Goal: Information Seeking & Learning: Learn about a topic

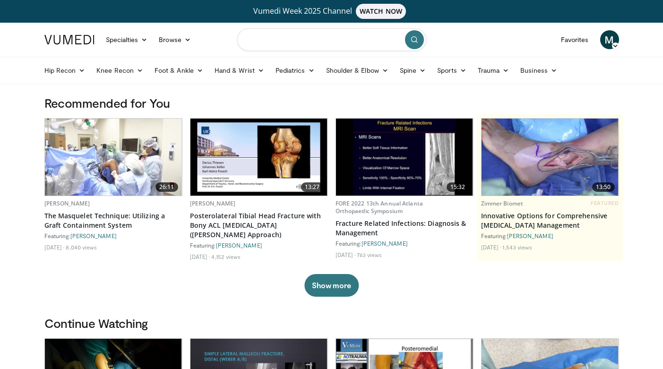
click at [289, 44] on input "Search topics, interventions" at bounding box center [331, 39] width 189 height 23
type input "**********"
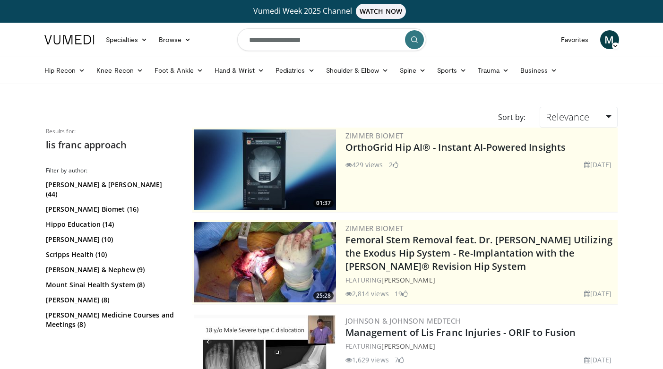
click at [258, 40] on input "**********" at bounding box center [331, 39] width 189 height 23
type input "**********"
click at [410, 41] on button "submit" at bounding box center [414, 39] width 19 height 19
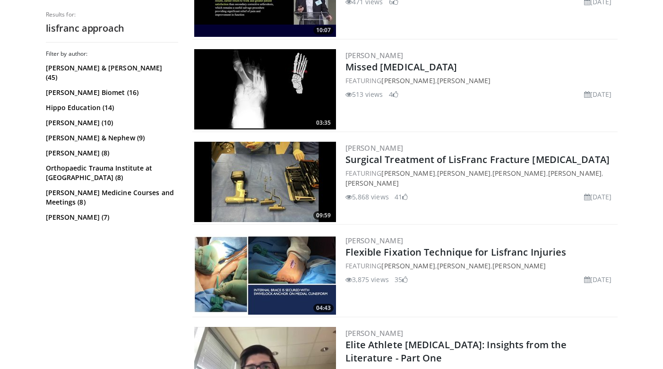
scroll to position [360, 0]
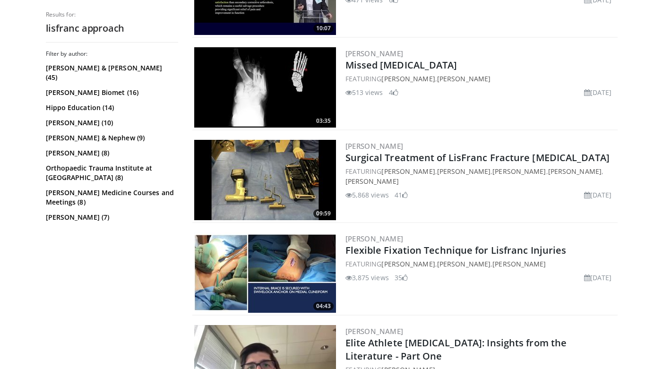
click at [280, 194] on img at bounding box center [265, 180] width 142 height 80
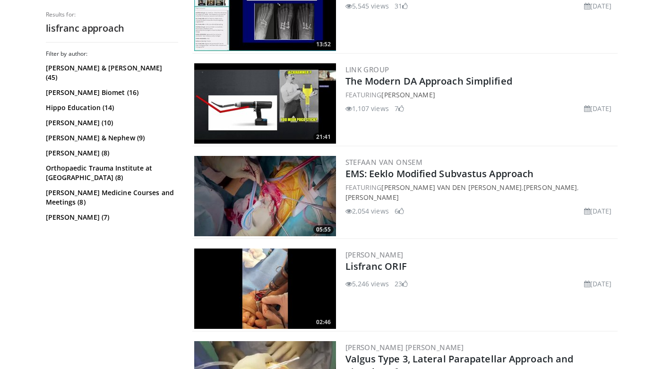
scroll to position [1636, 0]
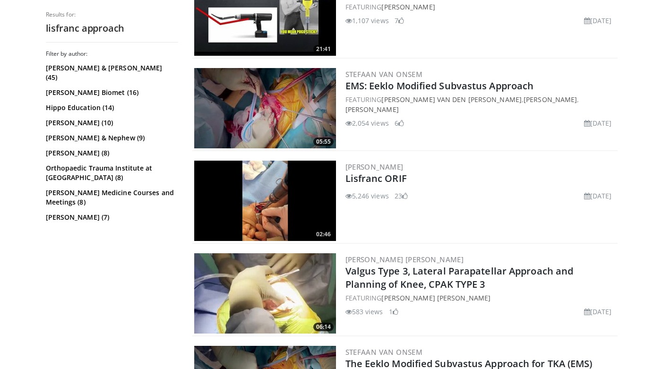
click at [295, 214] on img at bounding box center [265, 201] width 142 height 80
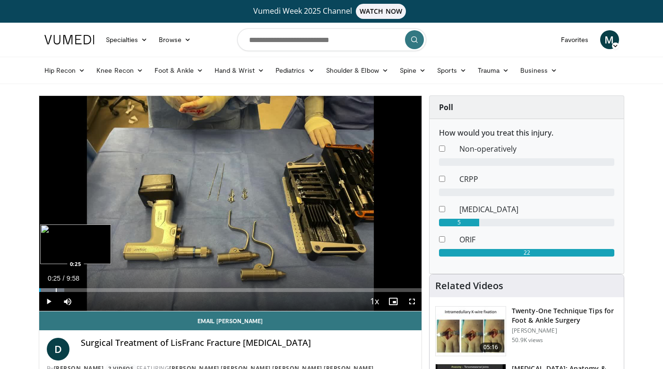
click at [56, 291] on div "Progress Bar" at bounding box center [56, 290] width 1 height 4
click at [63, 291] on div "Progress Bar" at bounding box center [63, 290] width 1 height 4
click at [70, 291] on div "Progress Bar" at bounding box center [70, 290] width 1 height 4
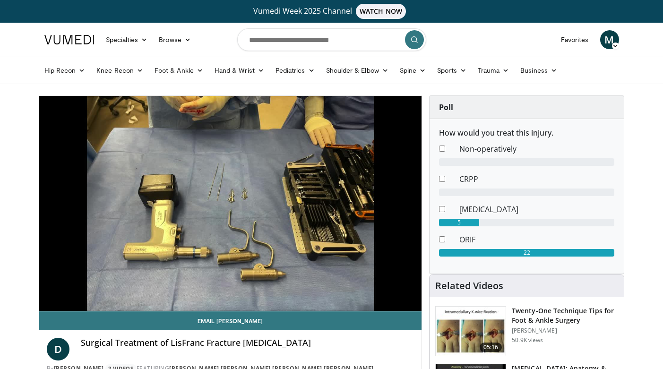
click at [76, 290] on div "10 seconds Tap to unmute" at bounding box center [230, 203] width 383 height 215
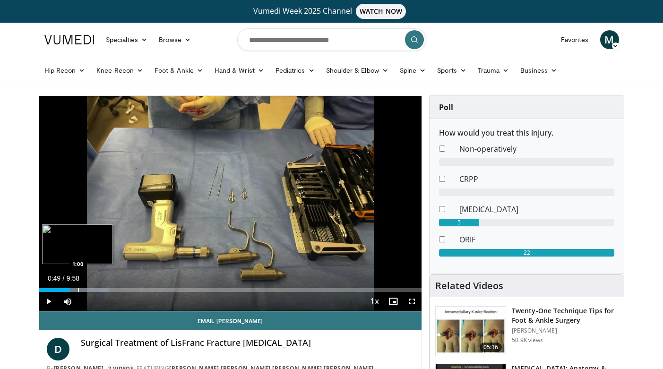
click at [78, 290] on div "Progress Bar" at bounding box center [78, 290] width 1 height 4
click at [83, 289] on div "Progress Bar" at bounding box center [83, 290] width 1 height 4
click at [88, 289] on div "Progress Bar" at bounding box center [88, 290] width 1 height 4
click at [97, 290] on div "Progress Bar" at bounding box center [97, 290] width 1 height 4
click at [103, 290] on div "Progress Bar" at bounding box center [103, 290] width 1 height 4
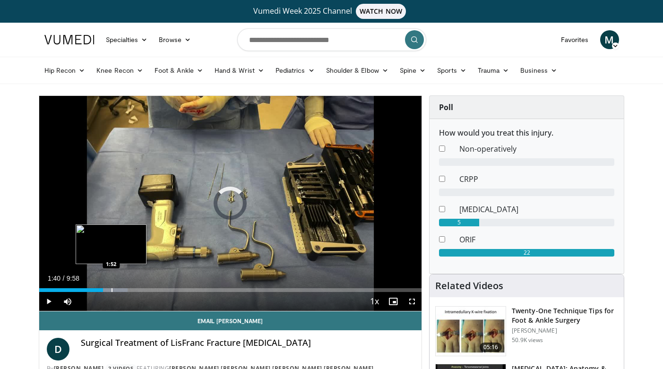
click at [112, 290] on div "Progress Bar" at bounding box center [112, 290] width 1 height 4
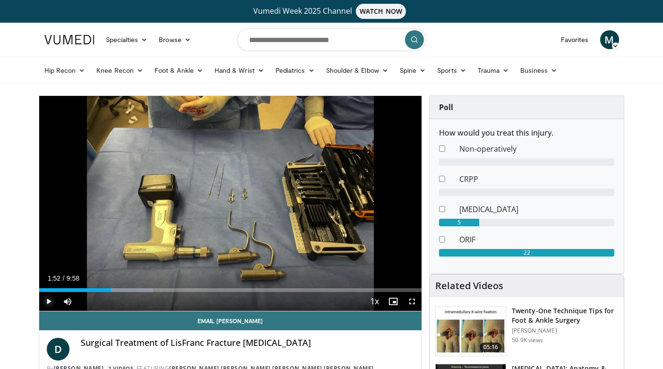
click at [49, 300] on span "Video Player" at bounding box center [48, 301] width 19 height 19
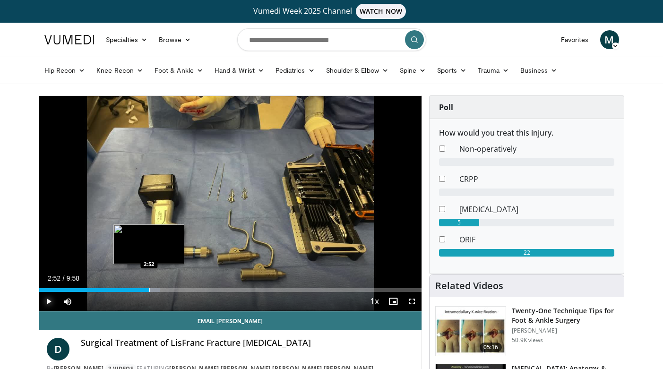
click at [149, 290] on div "Progress Bar" at bounding box center [149, 290] width 1 height 4
click at [143, 290] on div "Progress Bar" at bounding box center [143, 290] width 1 height 4
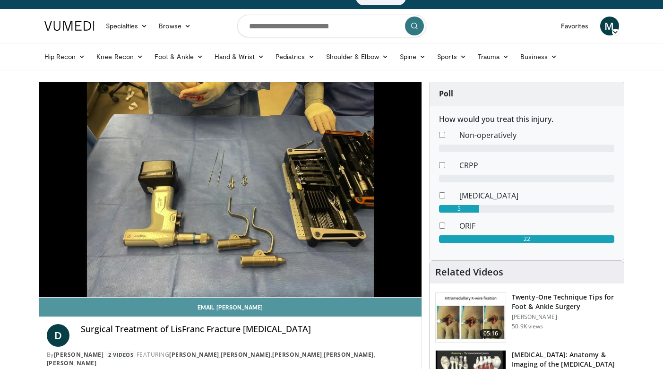
scroll to position [14, 0]
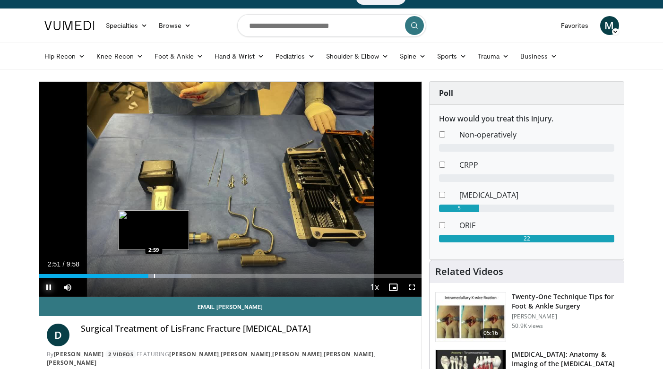
click at [153, 276] on div "Loaded : 39.79% 2:51 2:59" at bounding box center [230, 276] width 383 height 4
click at [165, 273] on div "Loaded : 41.83% 3:08 3:17" at bounding box center [230, 273] width 383 height 9
click at [175, 275] on div "Progress Bar" at bounding box center [175, 276] width 1 height 4
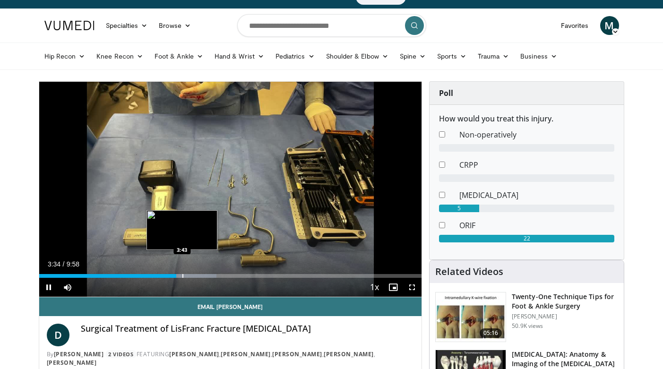
click at [182, 276] on video-js "**********" at bounding box center [230, 189] width 383 height 215
click at [187, 277] on div "Progress Bar" at bounding box center [187, 276] width 1 height 4
click at [192, 276] on div "Progress Bar" at bounding box center [192, 276] width 1 height 4
click at [205, 276] on div "Progress Bar" at bounding box center [205, 276] width 1 height 4
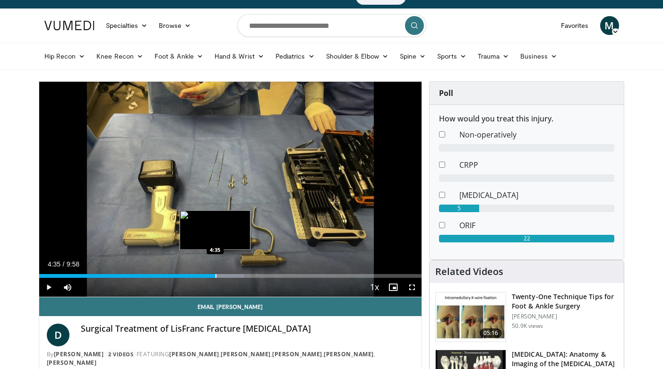
click at [215, 277] on div "Progress Bar" at bounding box center [215, 276] width 1 height 4
click at [224, 277] on div "Progress Bar" at bounding box center [224, 276] width 1 height 4
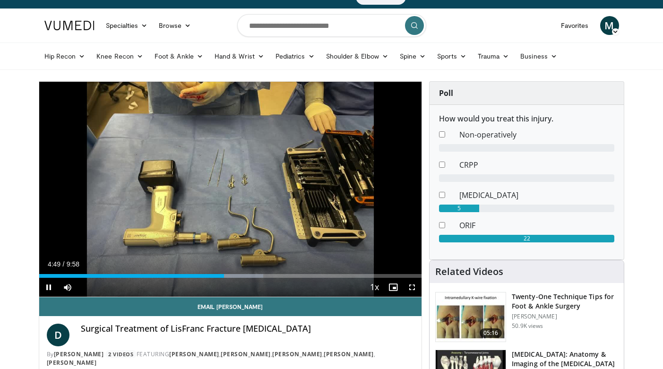
click at [235, 278] on div "Current Time 4:49 / Duration 9:58 Pause Skip Backward Skip Forward Mute Loaded …" at bounding box center [230, 287] width 383 height 19
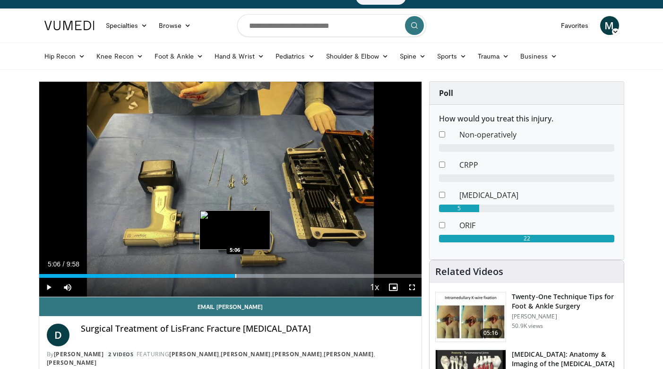
click at [235, 276] on div "Progress Bar" at bounding box center [235, 276] width 1 height 4
click at [244, 276] on div "Progress Bar" at bounding box center [244, 276] width 1 height 4
click at [250, 273] on div "Loaded : 64.66% 5:24 5:30" at bounding box center [230, 273] width 383 height 9
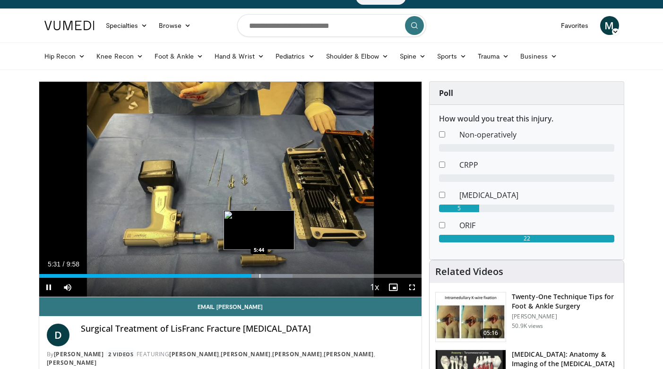
click at [259, 276] on div "Progress Bar" at bounding box center [259, 276] width 1 height 4
click at [267, 277] on div "Progress Bar" at bounding box center [267, 276] width 1 height 4
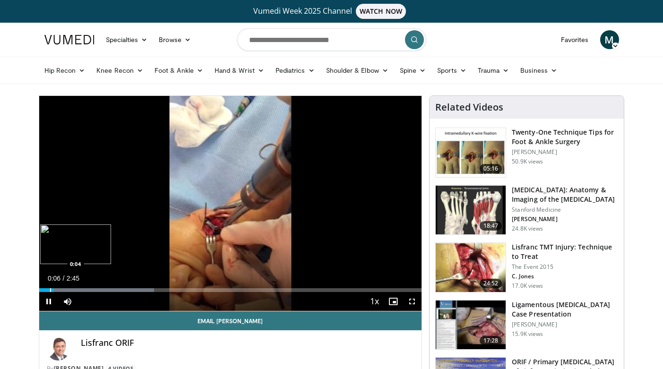
click at [50, 290] on div "Progress Bar" at bounding box center [50, 290] width 1 height 4
click at [59, 291] on div "Progress Bar" at bounding box center [59, 290] width 1 height 4
click at [71, 291] on div "Progress Bar" at bounding box center [71, 290] width 1 height 4
click at [83, 291] on div "Progress Bar" at bounding box center [83, 290] width 1 height 4
click at [94, 291] on div "10 seconds Tap to unmute" at bounding box center [230, 203] width 383 height 215
